Goal: Task Accomplishment & Management: Use online tool/utility

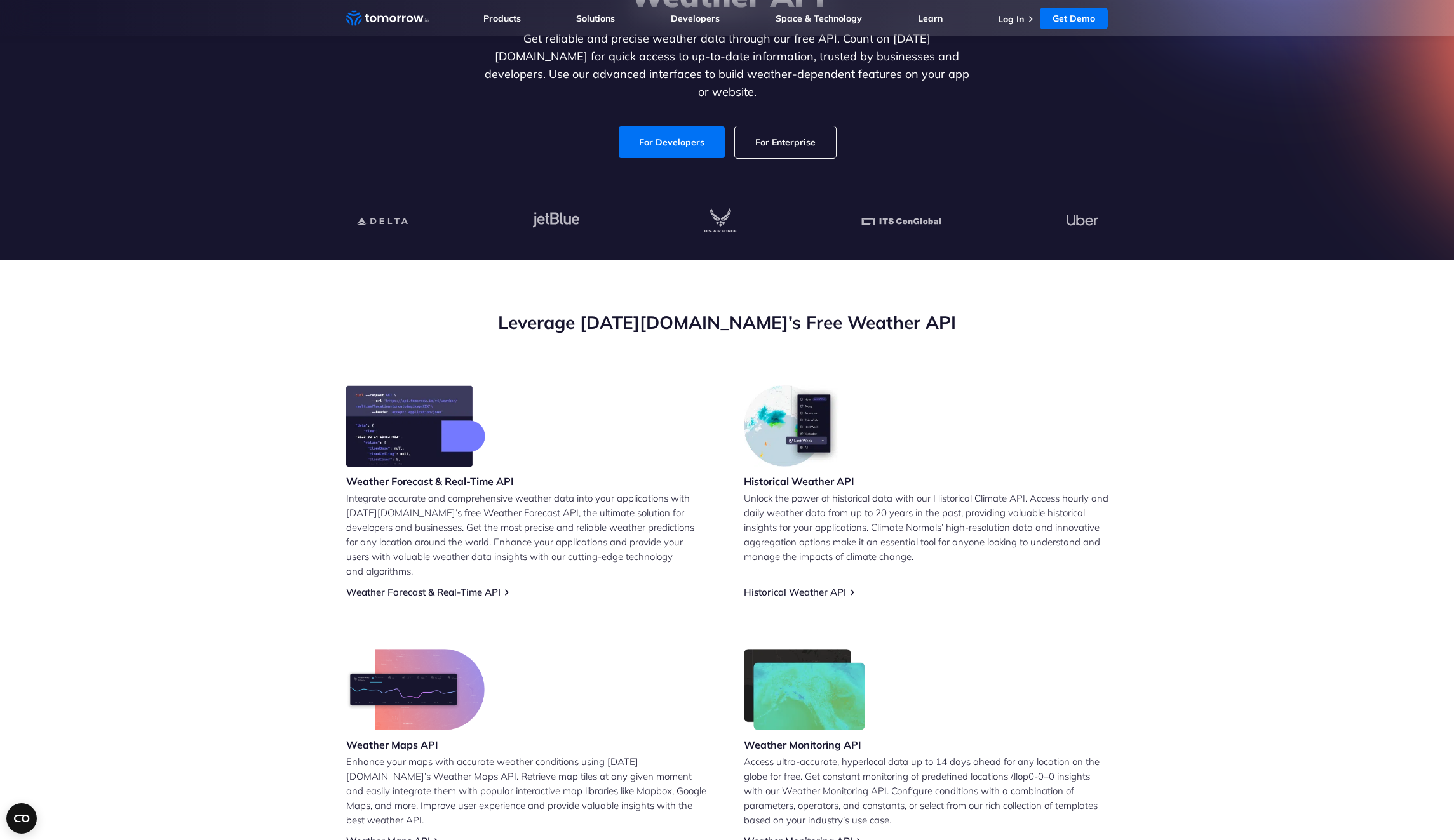
scroll to position [169, 0]
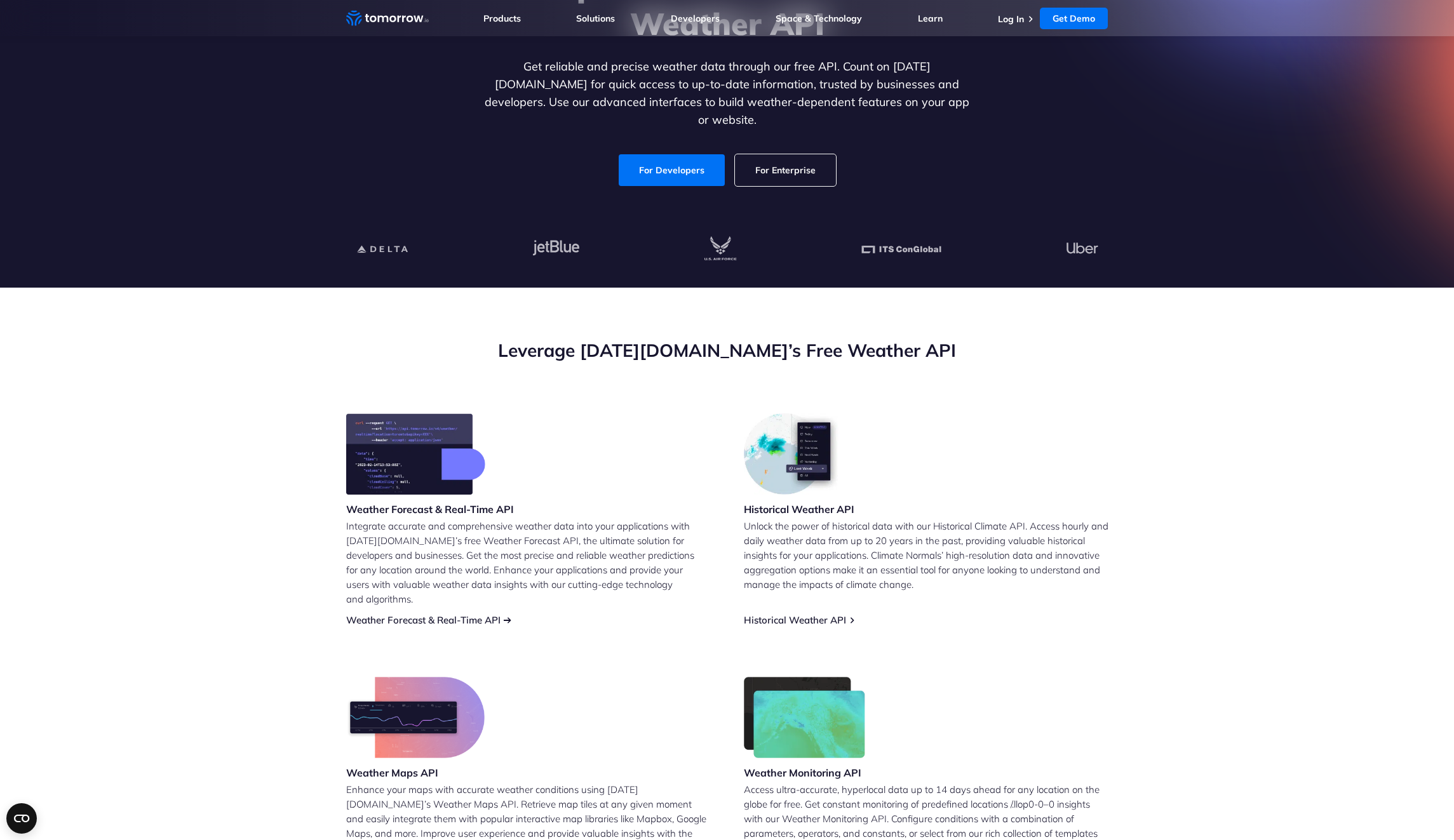
click at [441, 614] on link "Weather Forecast & Real-Time API" at bounding box center [423, 620] width 155 height 12
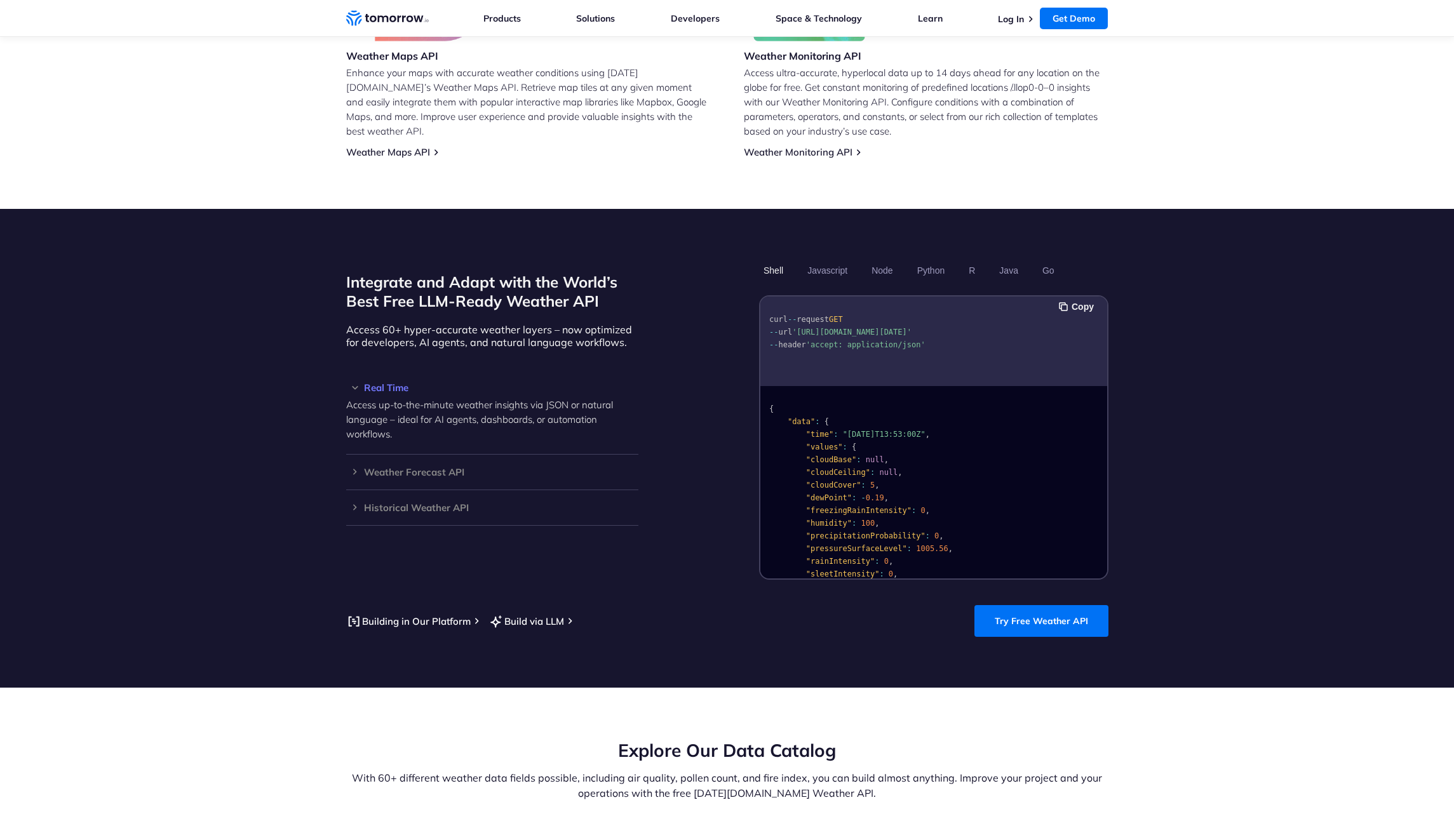
scroll to position [932, 0]
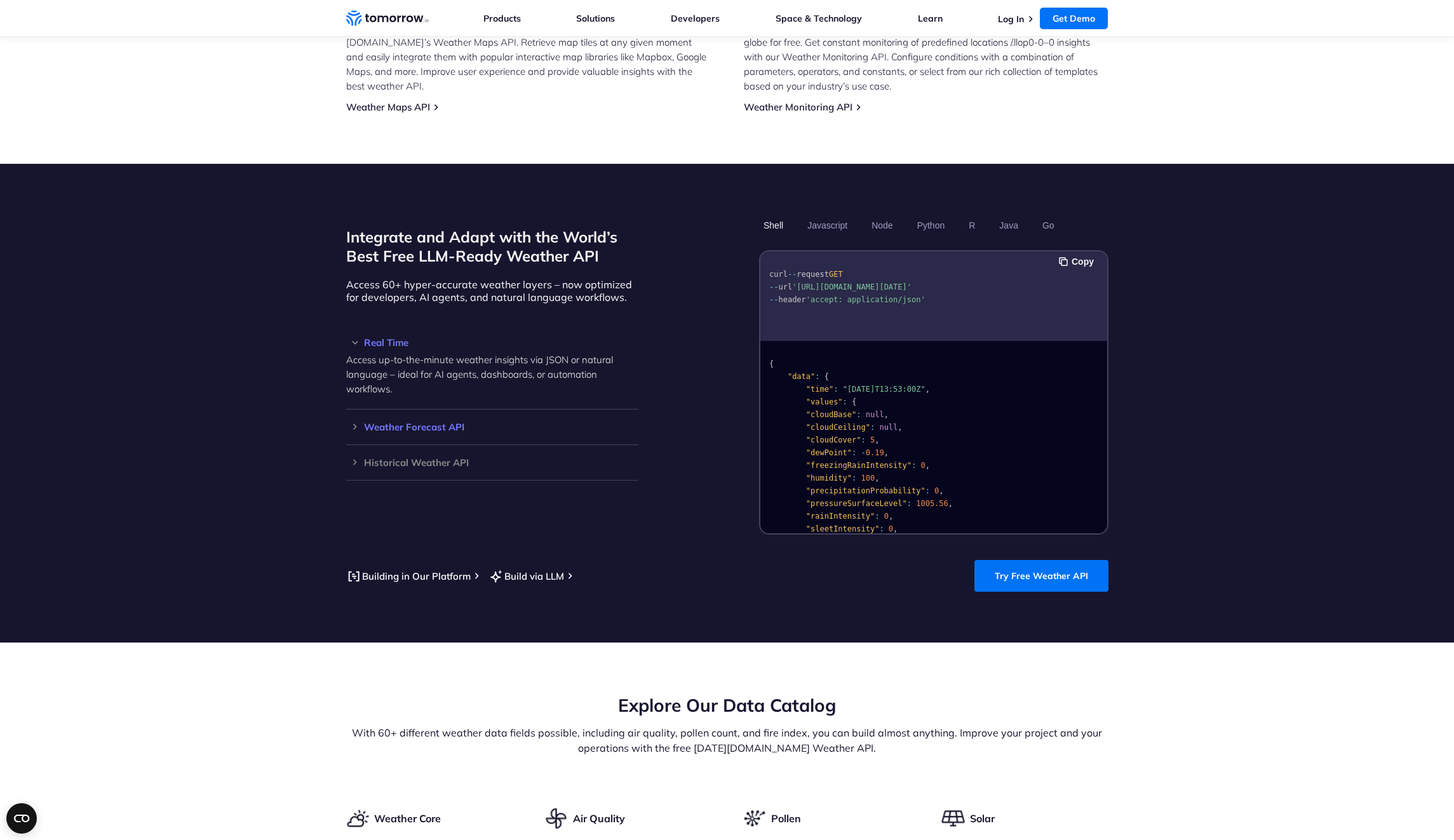
click at [472, 419] on div "Weather Forecast API Access ultra-accurate, hyperlocal data up to 14 days in th…" at bounding box center [492, 427] width 292 height 36
click at [425, 419] on div "Weather Forecast API Access ultra-accurate, hyperlocal data up to 14 days in th…" at bounding box center [492, 427] width 292 height 36
click at [431, 422] on h3 "Weather Forecast API" at bounding box center [492, 427] width 292 height 10
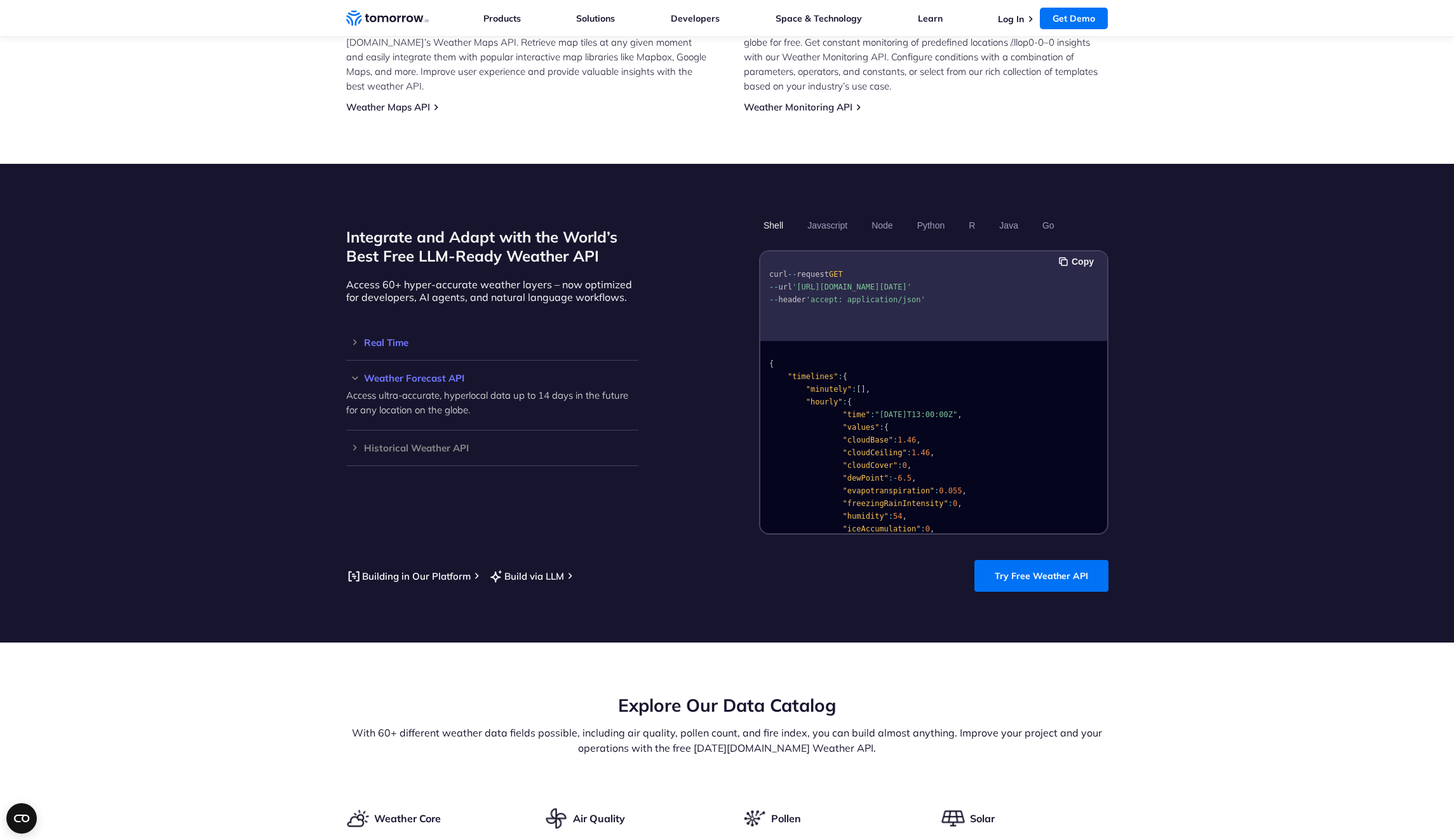
click at [421, 338] on h3 "Real Time" at bounding box center [492, 343] width 292 height 10
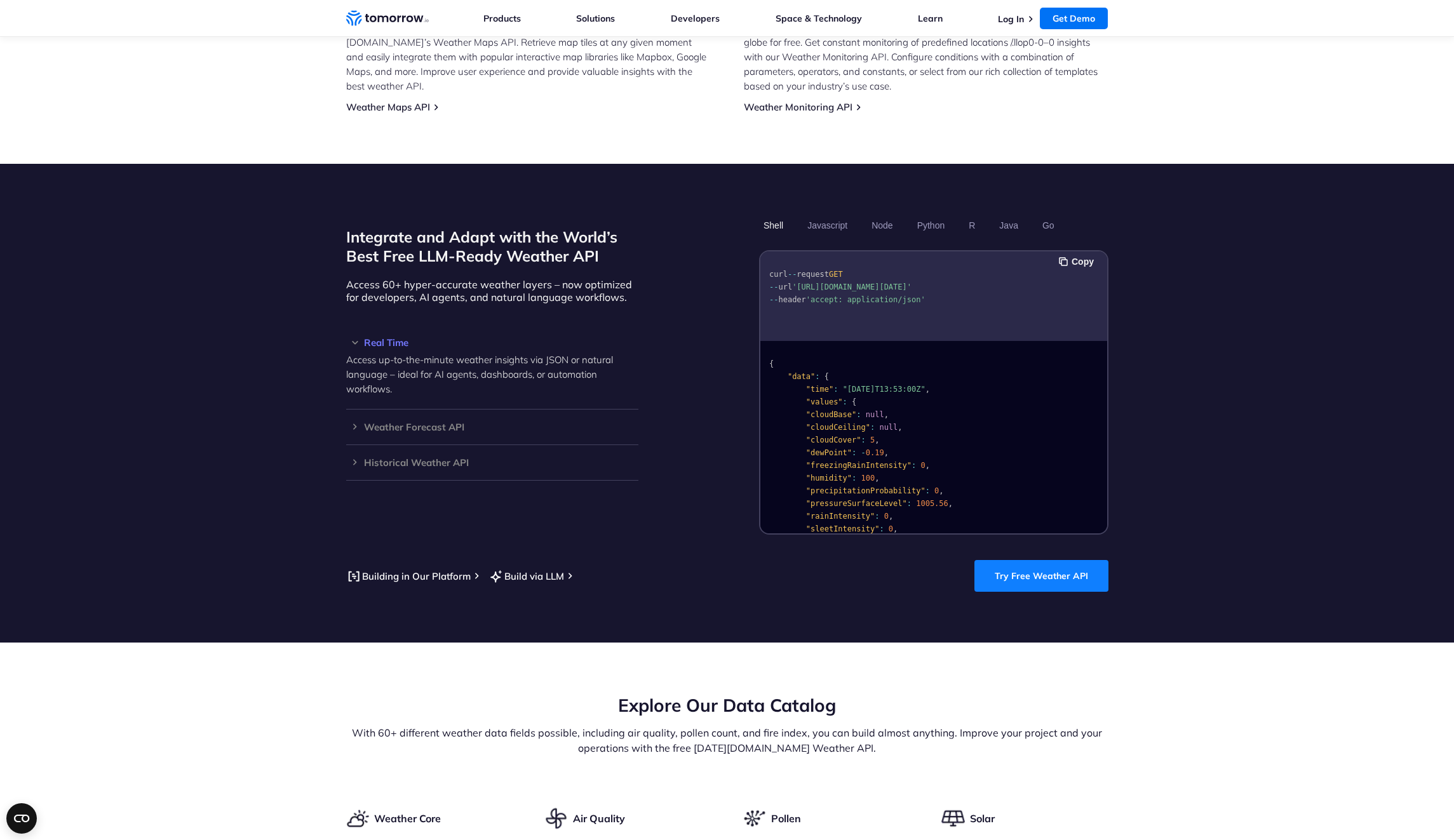
click at [1048, 566] on link "Try Free Weather API" at bounding box center [1041, 576] width 134 height 32
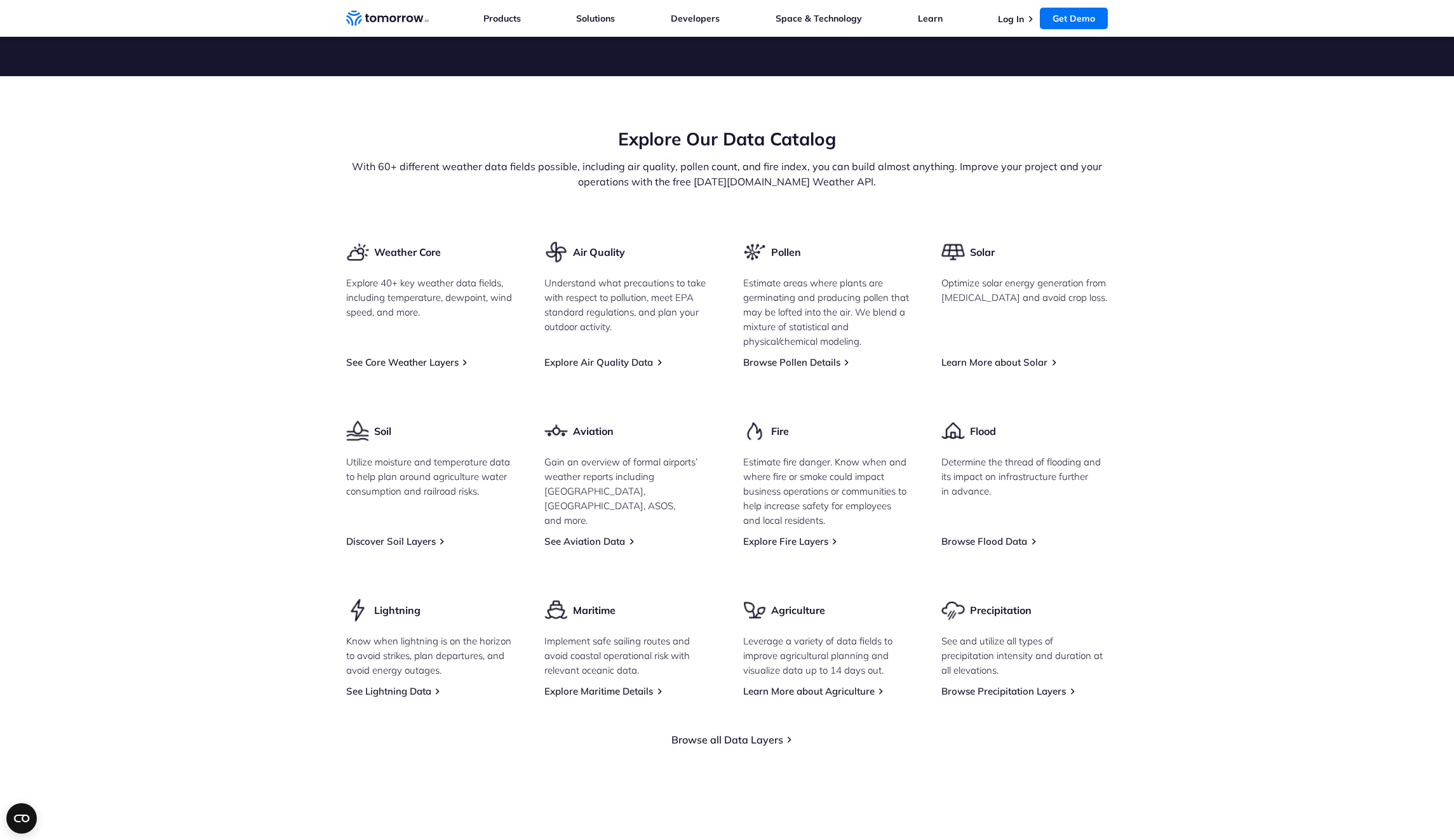
scroll to position [1602, 0]
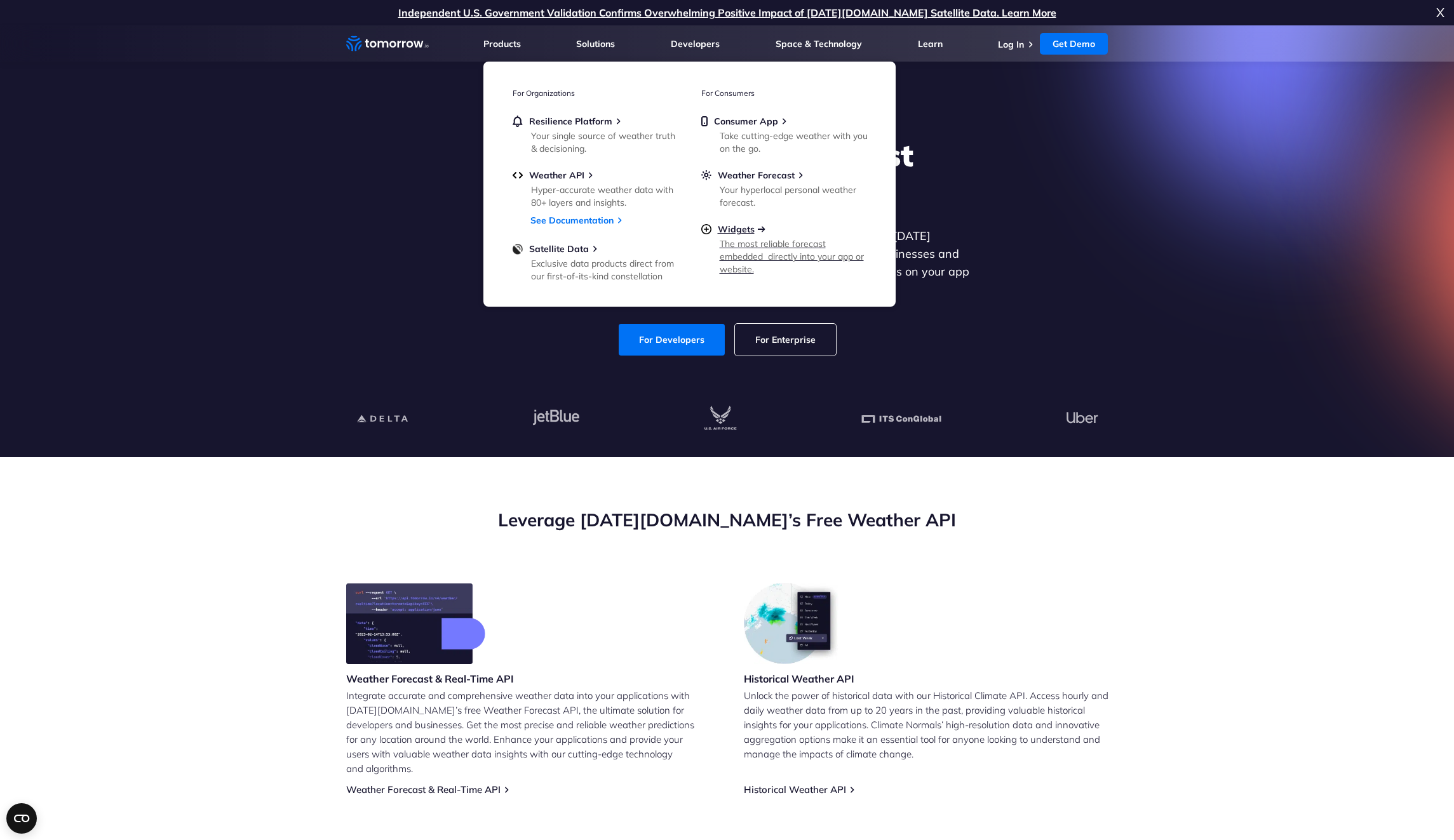
click at [747, 234] on span "Widgets" at bounding box center [735, 230] width 37 height 12
